Goal: Check status: Check status

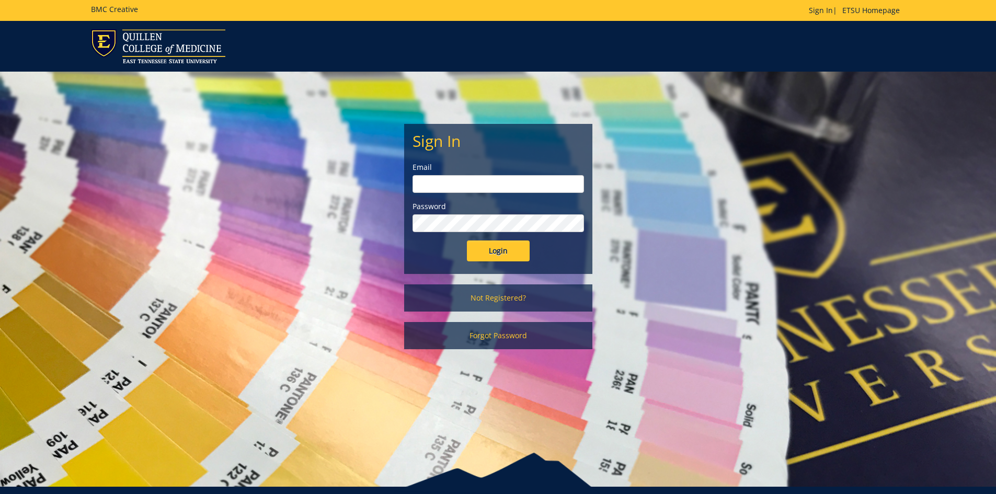
click at [474, 174] on div "Email" at bounding box center [499, 177] width 172 height 31
click at [473, 184] on input "email" at bounding box center [499, 184] width 172 height 18
type input "[EMAIL_ADDRESS][DOMAIN_NAME]"
click at [467, 241] on input "Login" at bounding box center [498, 251] width 63 height 21
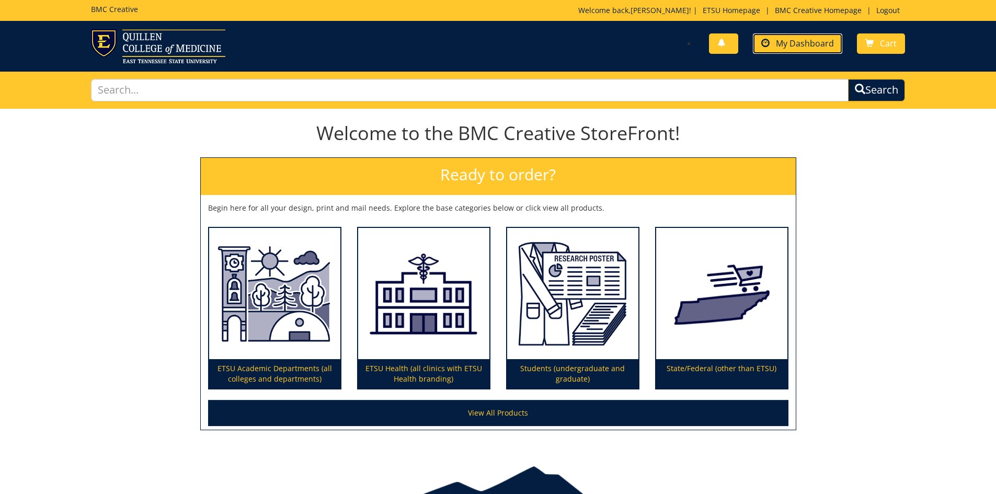
click at [768, 40] on span at bounding box center [765, 43] width 8 height 8
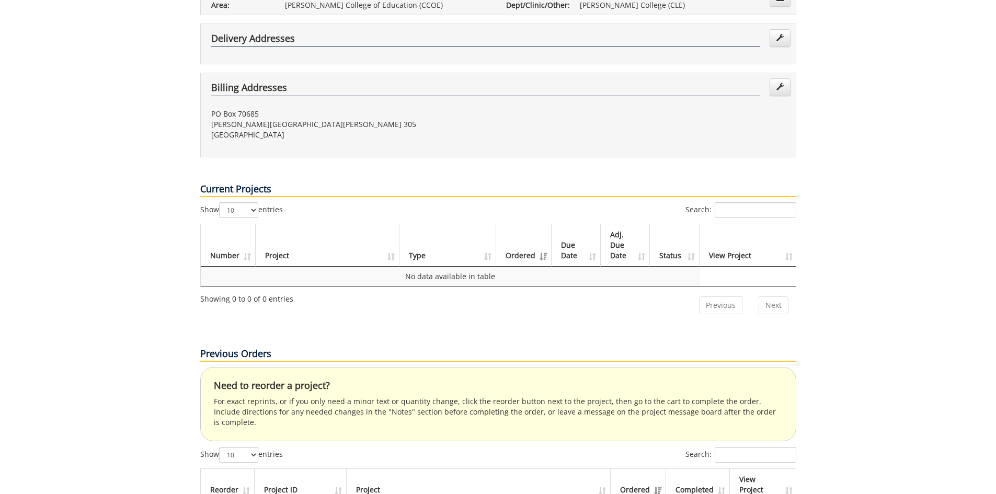
scroll to position [366, 0]
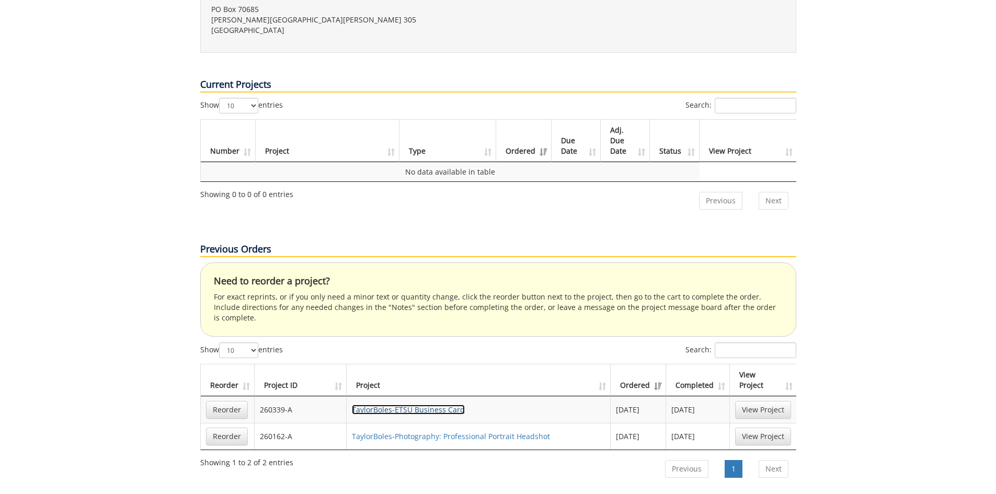
click at [419, 405] on link "TaylorBoles-ETSU Business Card" at bounding box center [408, 410] width 113 height 10
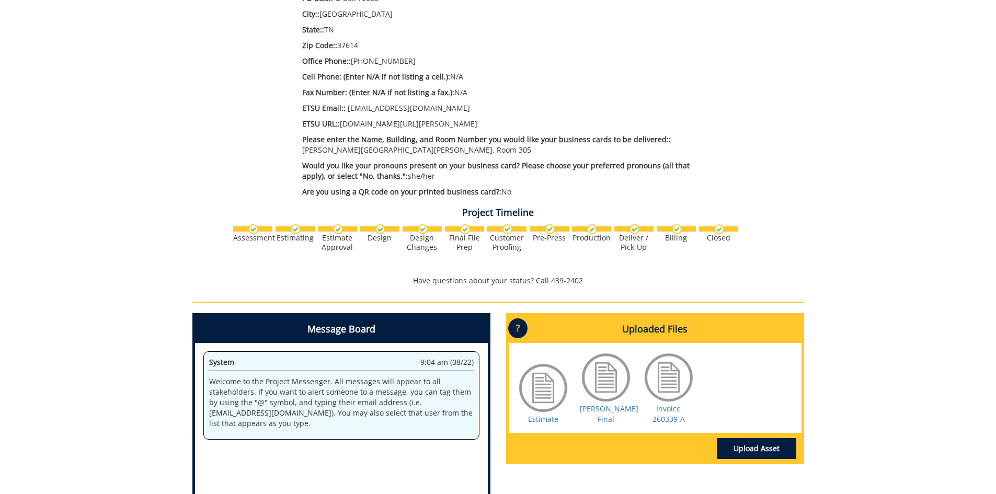
scroll to position [523, 0]
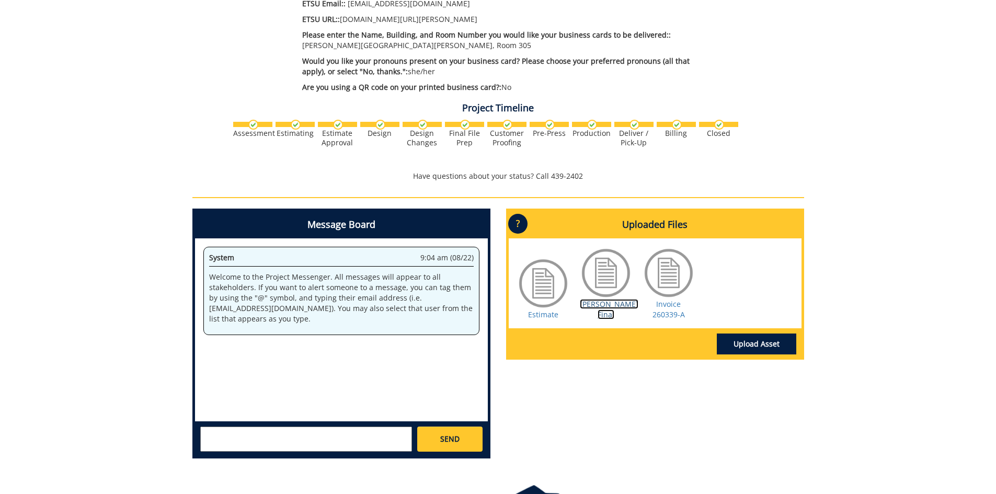
click at [609, 304] on link "Boles BC Final" at bounding box center [609, 309] width 59 height 20
